Goal: Navigation & Orientation: Find specific page/section

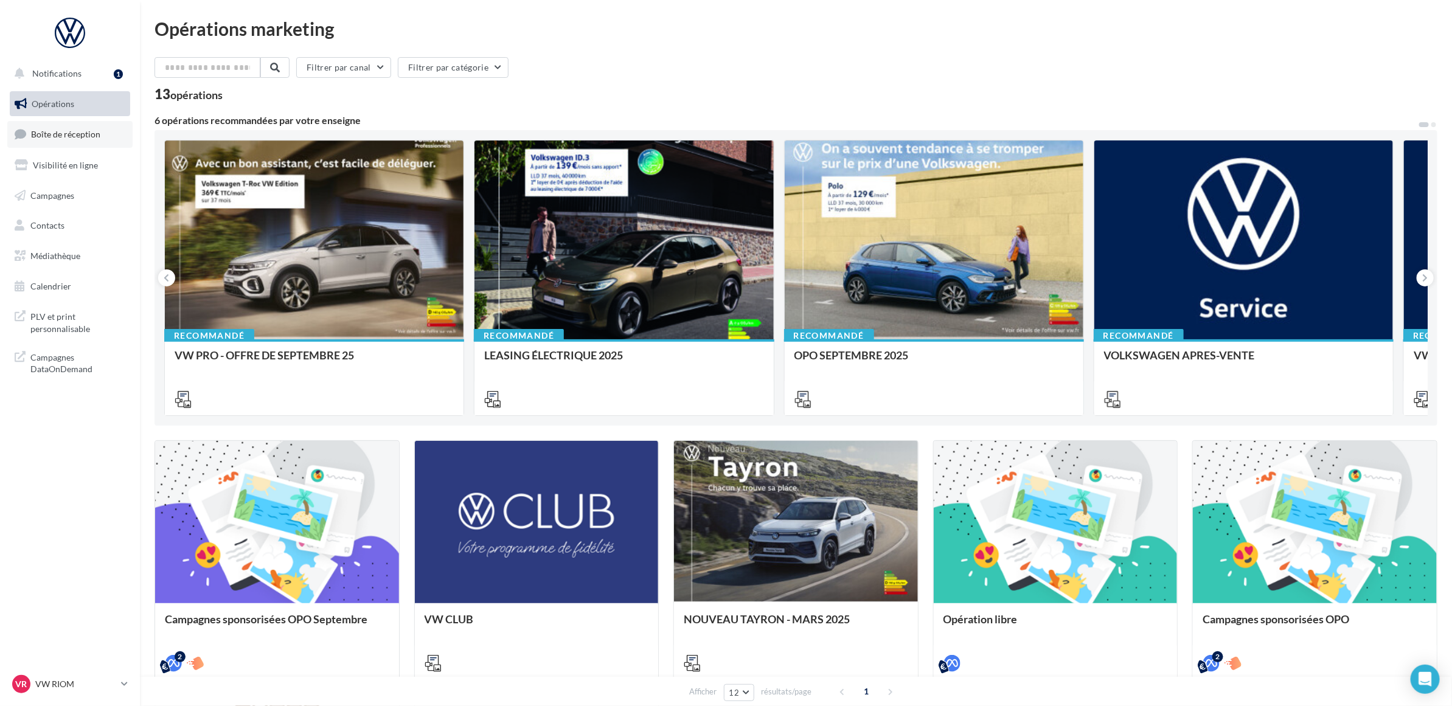
click at [76, 131] on span "Boîte de réception" at bounding box center [65, 134] width 69 height 10
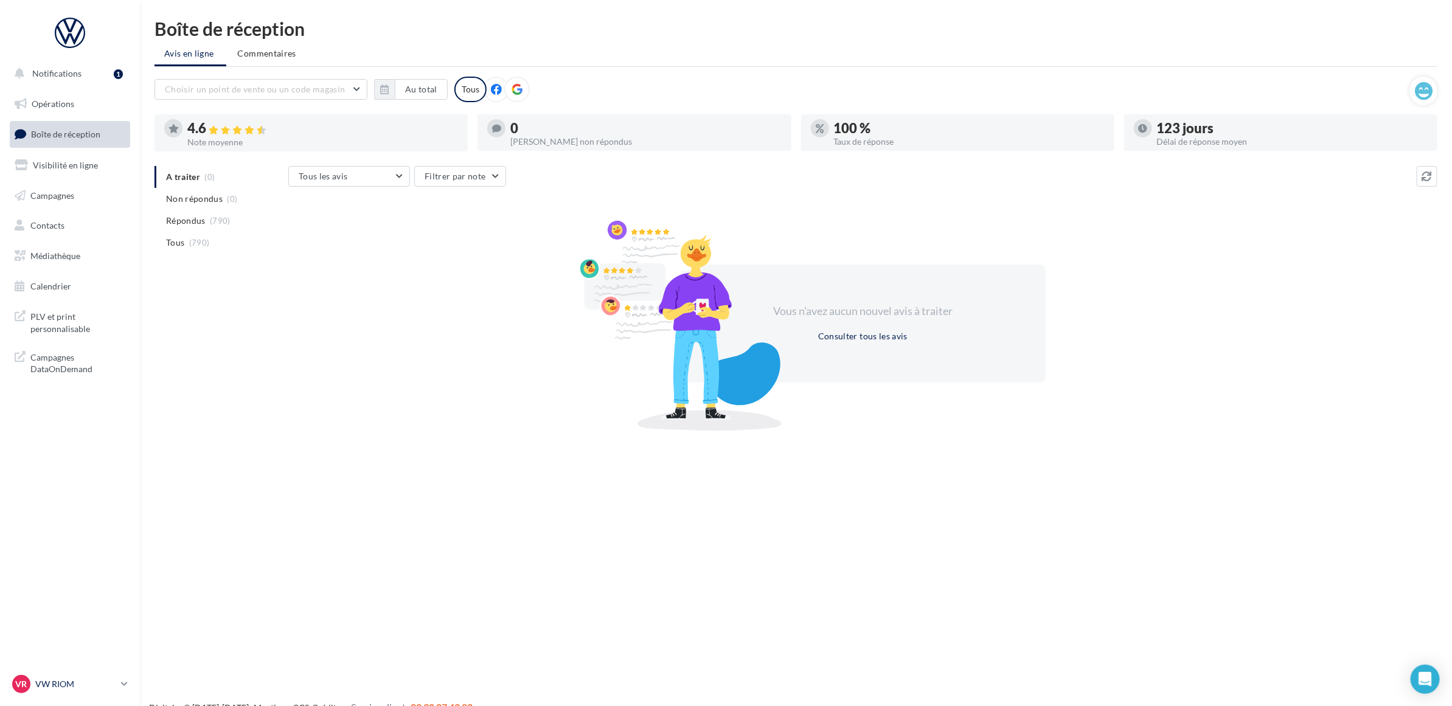
click at [95, 691] on div "VR VW RIOM vw-rio-mac" at bounding box center [64, 684] width 104 height 18
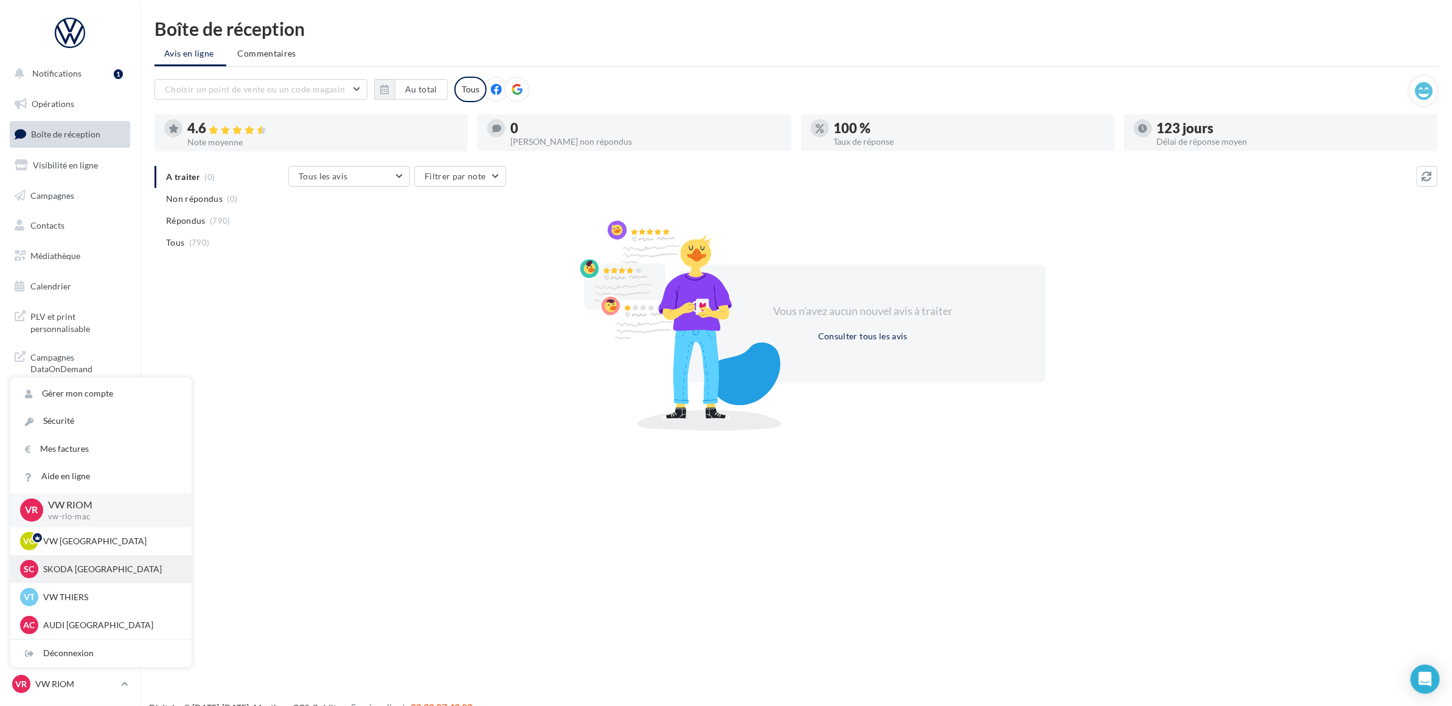
click at [93, 578] on div "SC SKODA [GEOGRAPHIC_DATA] sk-aubi-cha" at bounding box center [100, 569] width 181 height 28
click at [229, 199] on span "(0)" at bounding box center [232, 199] width 10 height 10
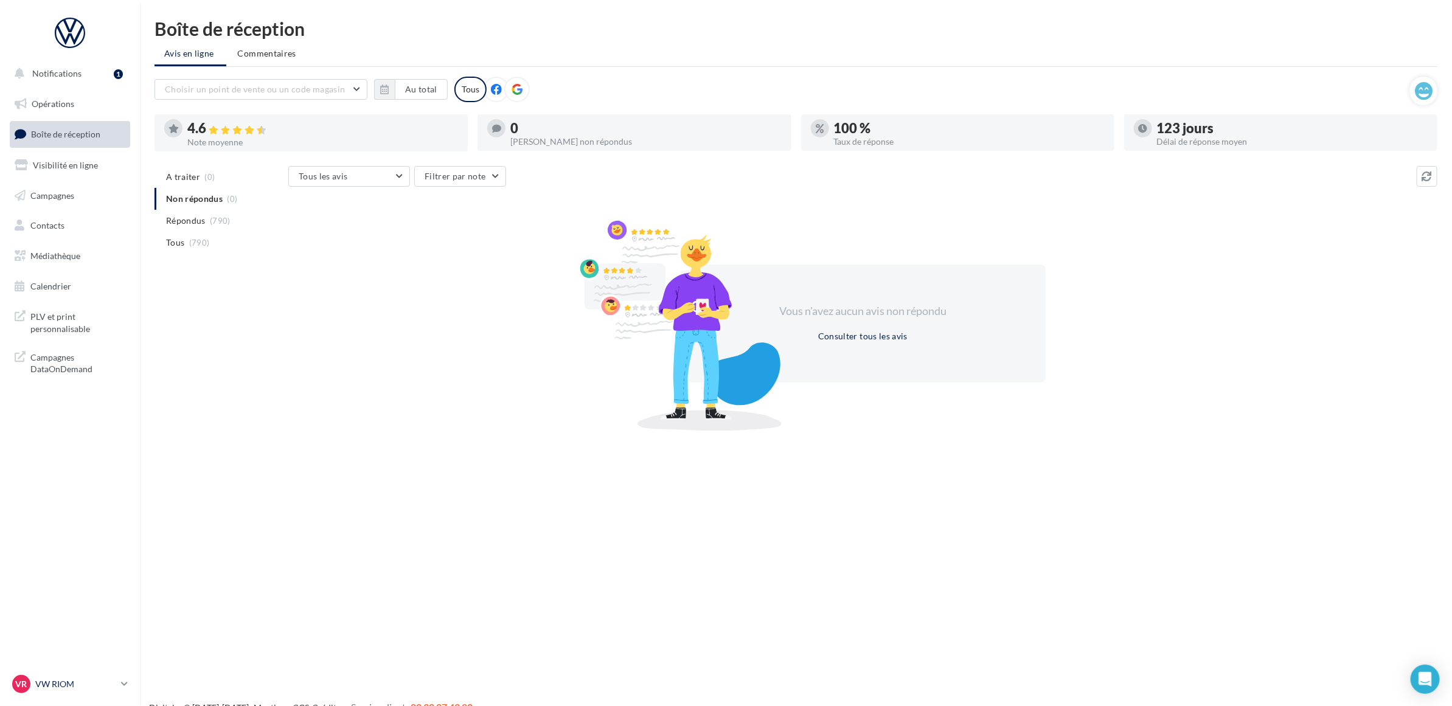
click at [103, 691] on div "VR VW RIOM vw-rio-mac" at bounding box center [64, 684] width 104 height 18
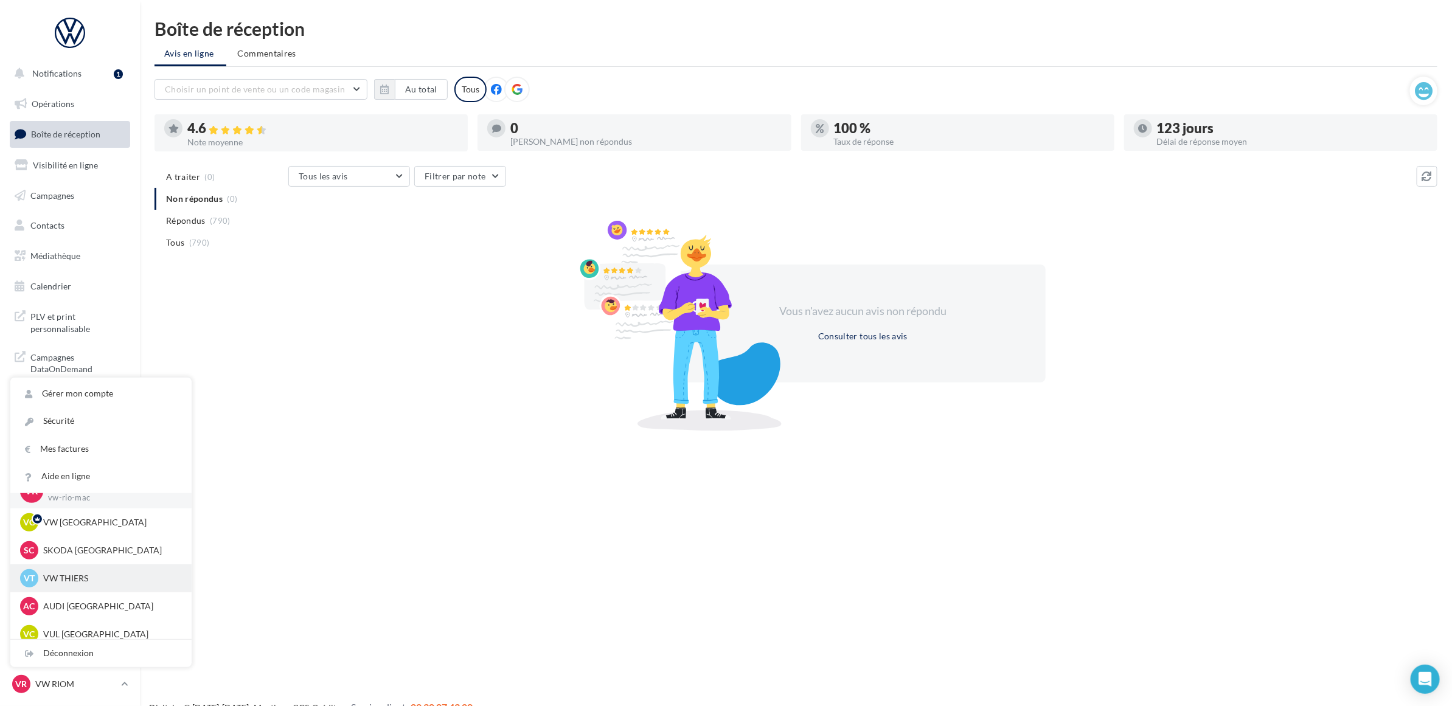
scroll to position [28, 0]
click at [97, 597] on p "AUDI [GEOGRAPHIC_DATA]" at bounding box center [110, 597] width 134 height 12
